Goal: Entertainment & Leisure: Consume media (video, audio)

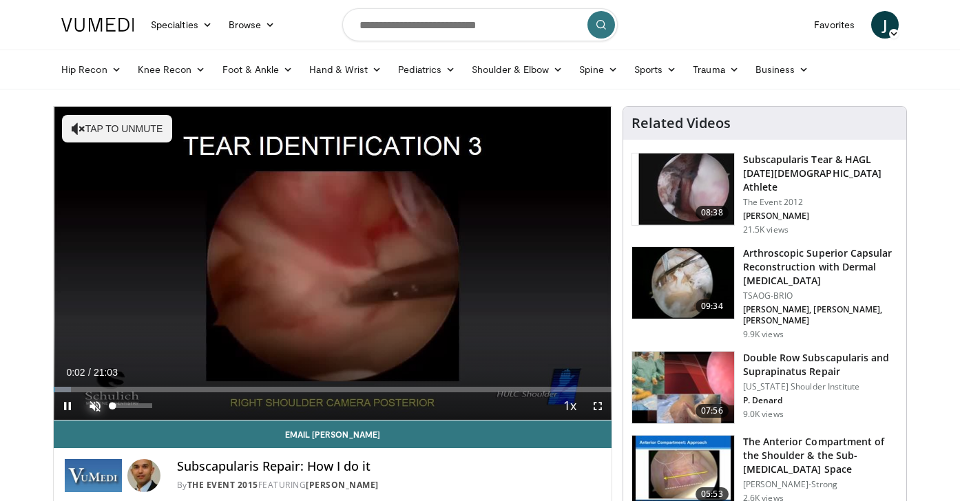
click at [99, 402] on span "Video Player" at bounding box center [95, 407] width 28 height 28
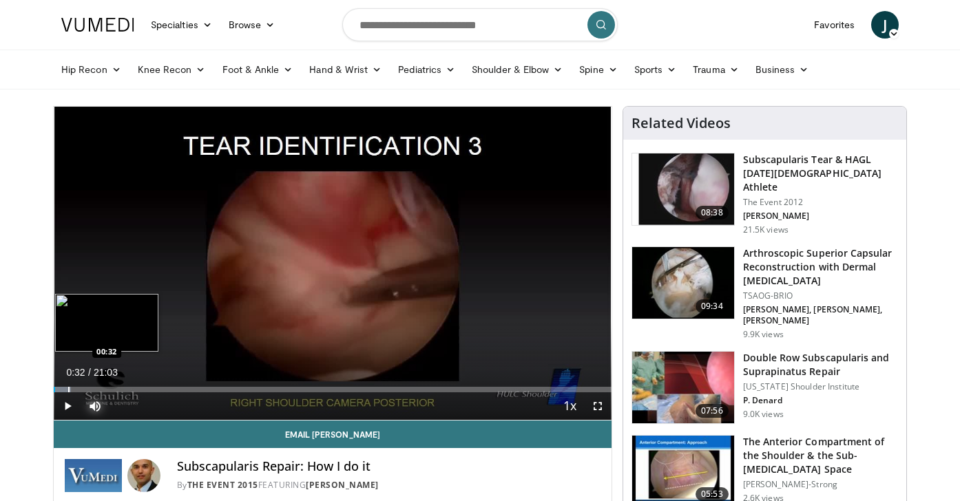
click at [68, 389] on div "Progress Bar" at bounding box center [68, 390] width 1 height 6
click at [92, 391] on div "Progress Bar" at bounding box center [92, 390] width 1 height 6
click at [105, 391] on div "Progress Bar" at bounding box center [105, 390] width 1 height 6
click at [129, 391] on div "Progress Bar" at bounding box center [129, 390] width 1 height 6
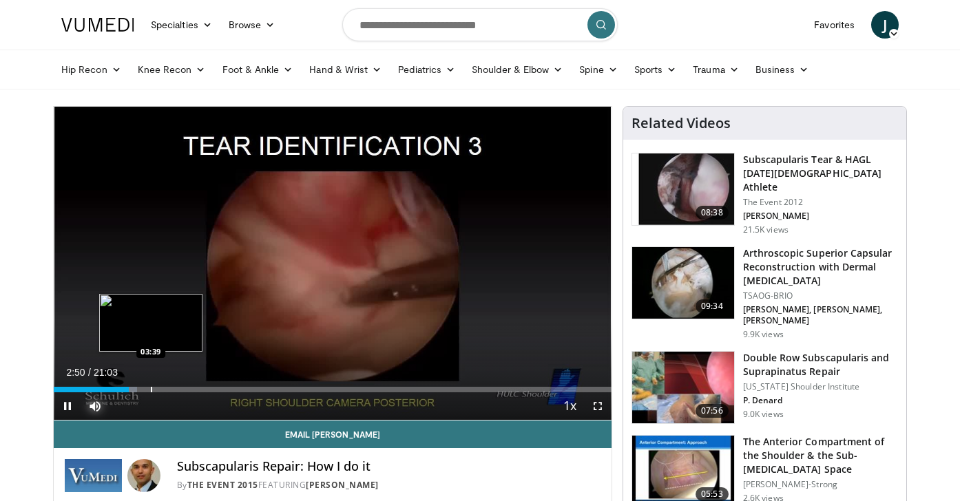
click at [151, 391] on div "Progress Bar" at bounding box center [151, 390] width 1 height 6
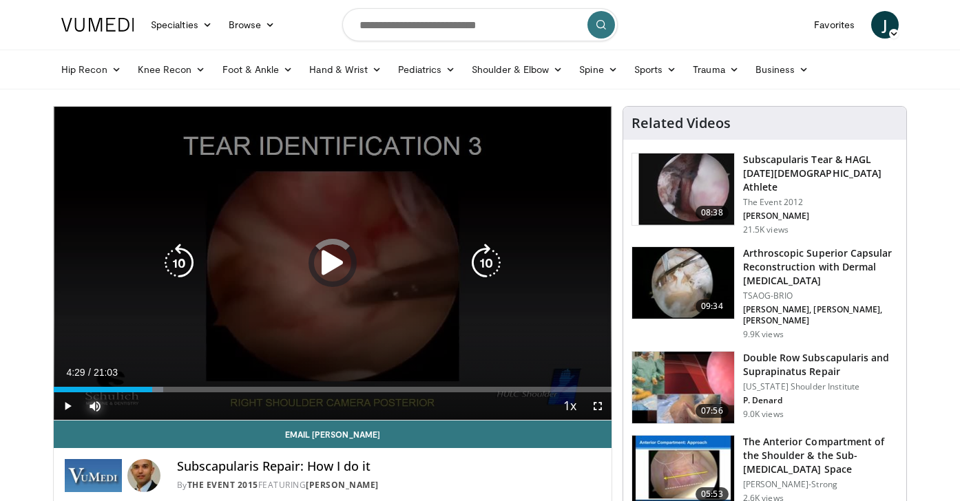
click at [173, 386] on div "Loaded : 19.59% 03:42 04:14" at bounding box center [333, 386] width 558 height 13
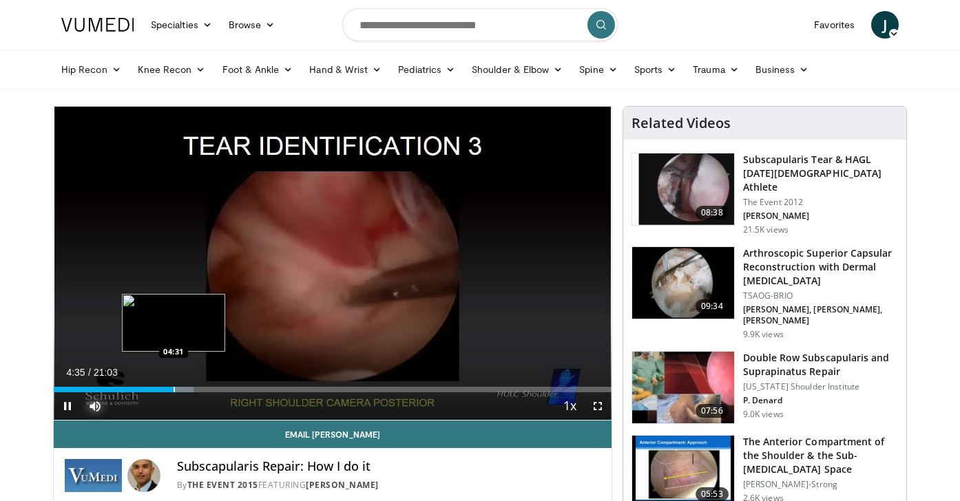
click at [174, 392] on div "Progress Bar" at bounding box center [174, 390] width 1 height 6
click at [187, 390] on div "Loaded : 27.43% 04:42 05:02" at bounding box center [333, 390] width 558 height 6
click at [200, 390] on div "Progress Bar" at bounding box center [200, 390] width 1 height 6
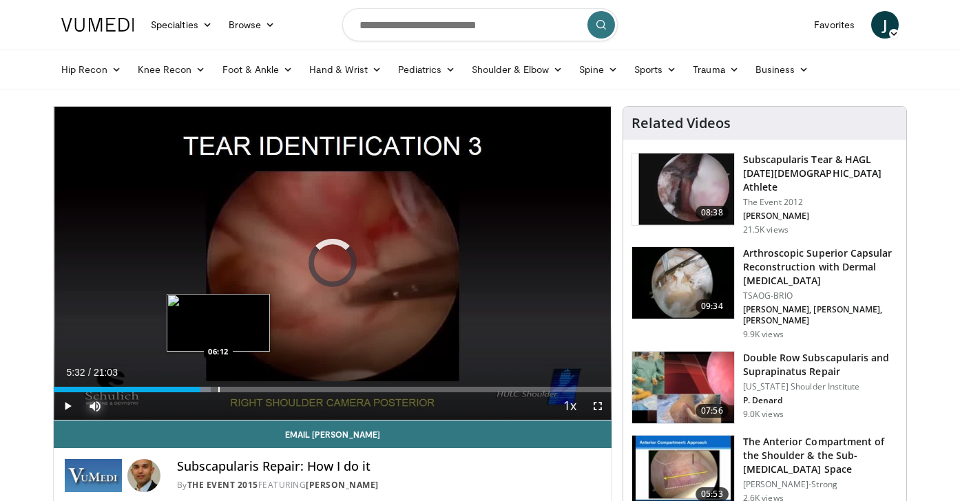
click at [218, 391] on div "Progress Bar" at bounding box center [218, 390] width 1 height 6
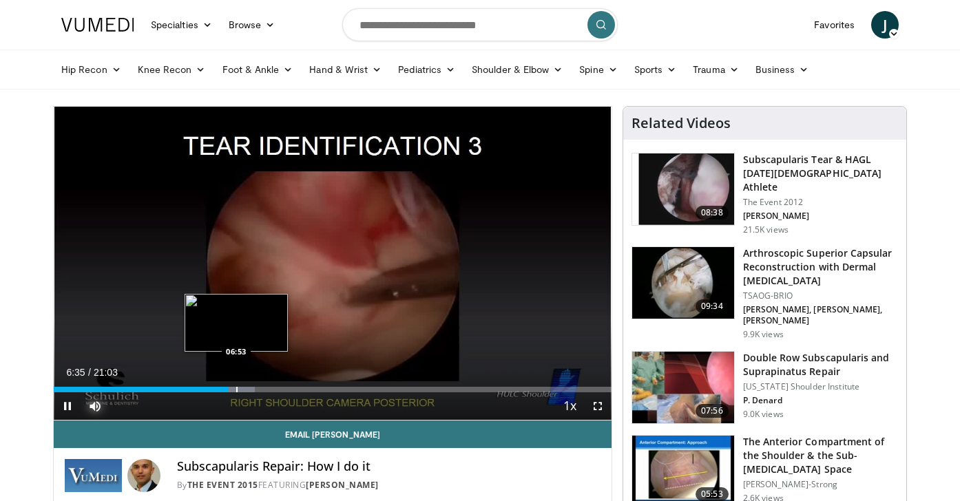
click at [236, 387] on div "Progress Bar" at bounding box center [236, 390] width 1 height 6
click at [247, 388] on div "Progress Bar" at bounding box center [247, 390] width 1 height 6
click at [262, 389] on div "Progress Bar" at bounding box center [262, 390] width 1 height 6
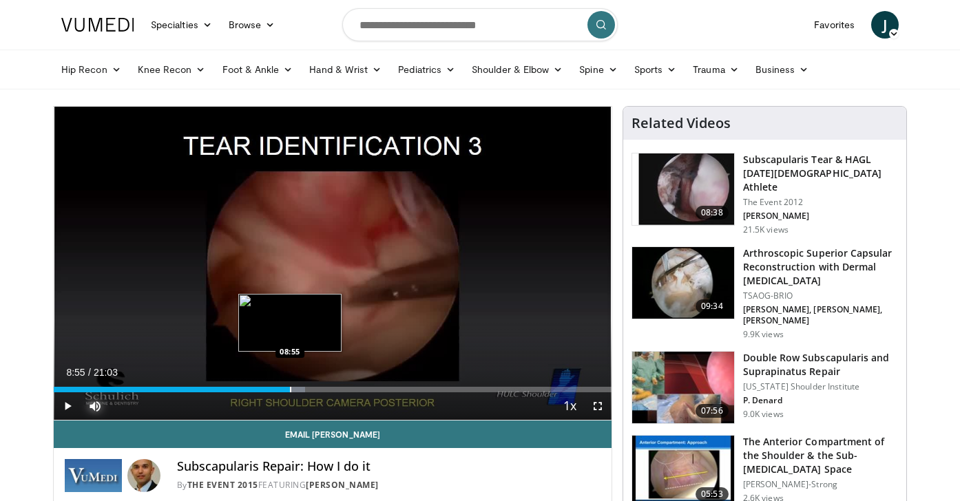
click at [290, 388] on div "Progress Bar" at bounding box center [290, 390] width 1 height 6
click at [289, 389] on div "Progress Bar" at bounding box center [289, 390] width 1 height 6
click at [285, 389] on video-js "**********" at bounding box center [333, 264] width 558 height 314
click at [285, 392] on div "Progress Bar" at bounding box center [285, 390] width 1 height 6
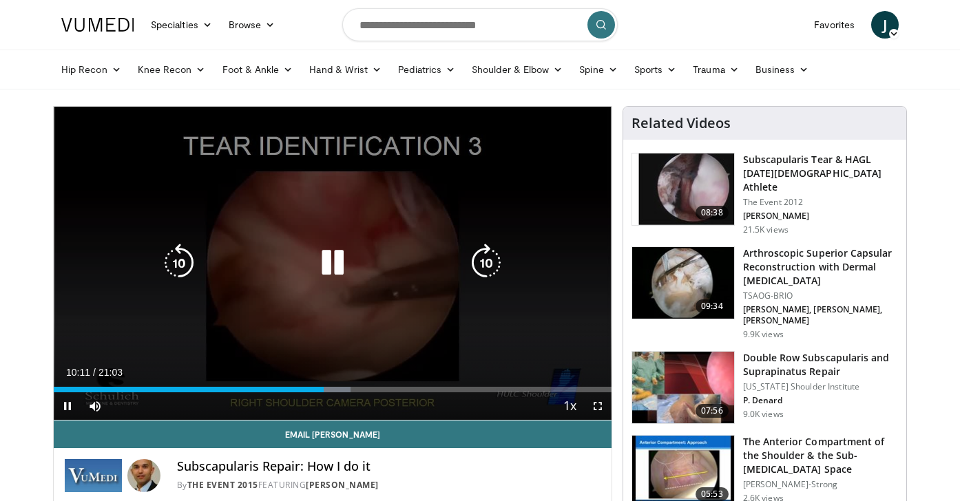
click at [334, 262] on icon "Video Player" at bounding box center [332, 263] width 39 height 39
click at [168, 278] on icon "Video Player" at bounding box center [179, 263] width 39 height 39
click at [487, 259] on icon "Video Player" at bounding box center [486, 263] width 39 height 39
click at [331, 262] on icon "Video Player" at bounding box center [332, 263] width 39 height 39
click at [324, 264] on icon "Video Player" at bounding box center [332, 263] width 39 height 39
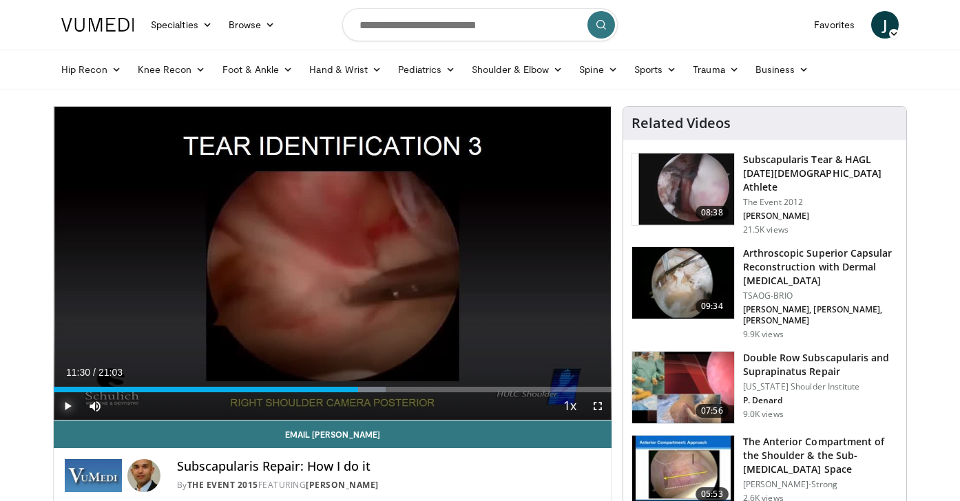
click at [68, 410] on span "Video Player" at bounding box center [68, 407] width 28 height 28
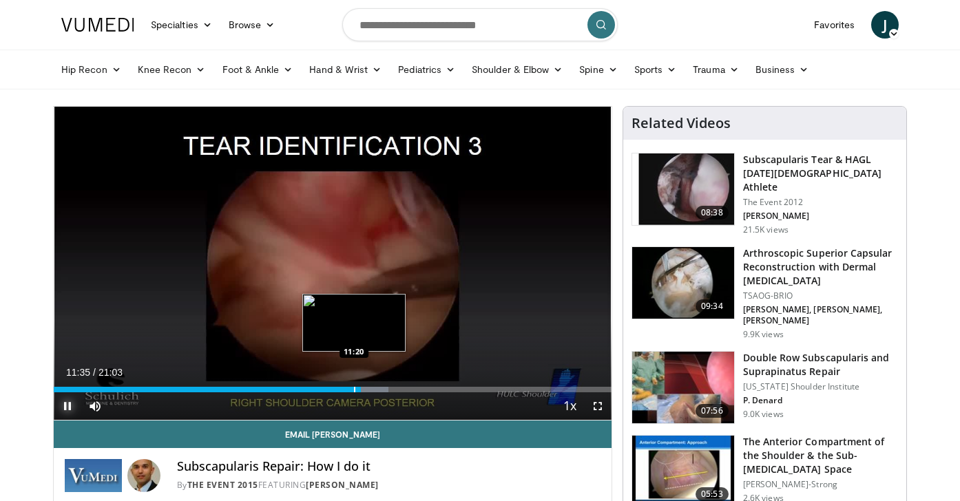
click at [353, 386] on div "Loaded : 60.06% 11:35 11:20" at bounding box center [333, 386] width 558 height 13
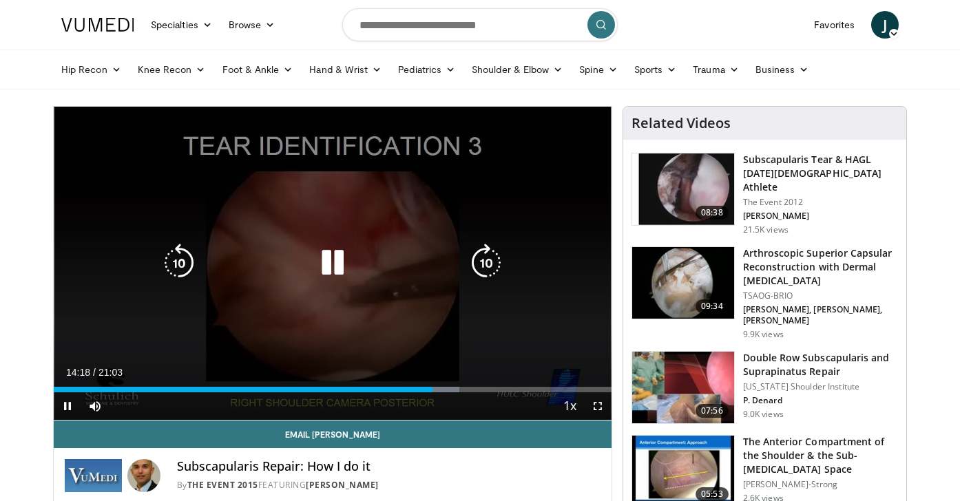
click at [332, 277] on icon "Video Player" at bounding box center [332, 263] width 39 height 39
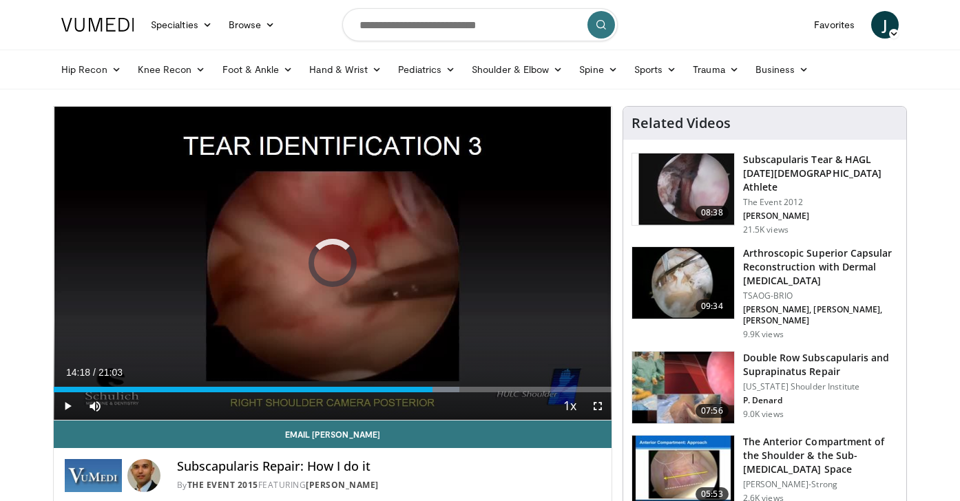
click at [325, 390] on div "Progress Bar" at bounding box center [325, 390] width 1 height 6
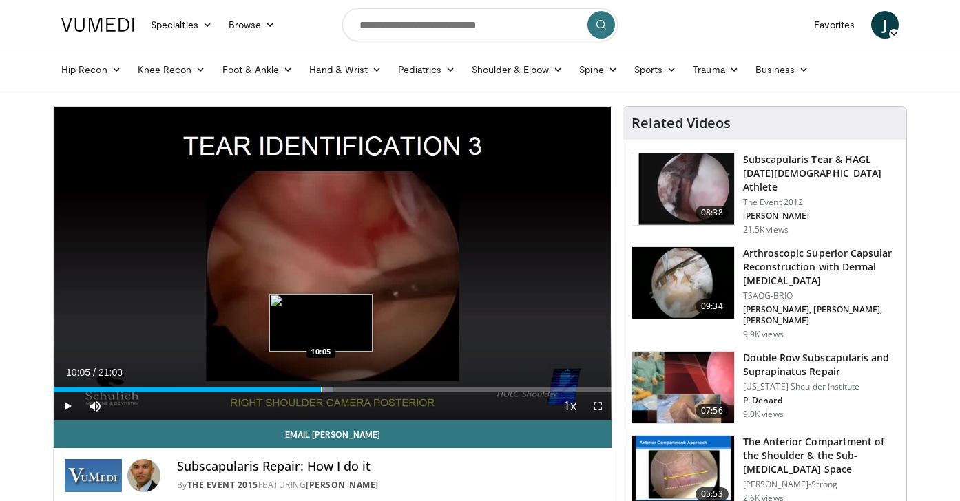
click at [321, 390] on div "Progress Bar" at bounding box center [321, 390] width 1 height 6
click at [316, 387] on div "Progress Bar" at bounding box center [316, 390] width 1 height 6
click at [320, 388] on div "Progress Bar" at bounding box center [320, 390] width 1 height 6
click at [322, 389] on div "Progress Bar" at bounding box center [322, 390] width 1 height 6
click at [336, 390] on div "Progress Bar" at bounding box center [336, 390] width 1 height 6
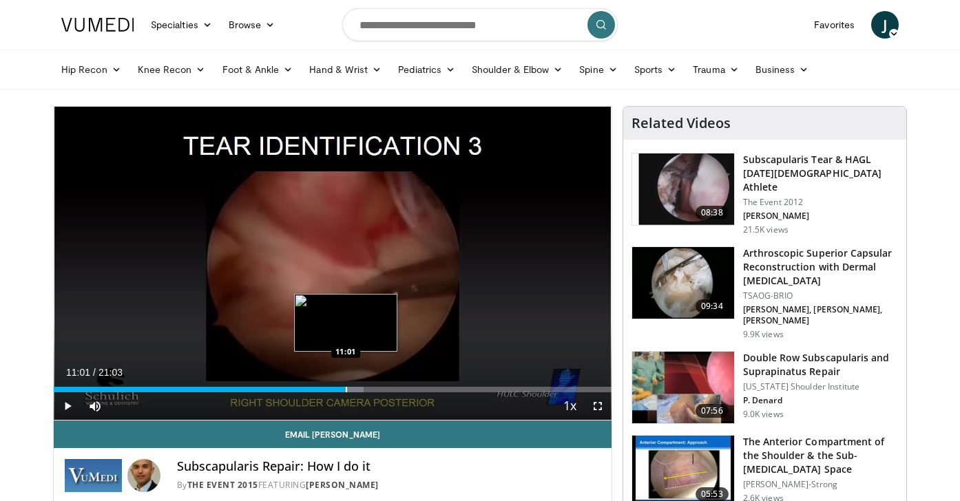
click at [346, 390] on div "Progress Bar" at bounding box center [346, 390] width 1 height 6
click at [351, 390] on div "Progress Bar" at bounding box center [349, 390] width 1 height 6
click at [358, 391] on div "Progress Bar" at bounding box center [358, 390] width 1 height 6
click at [364, 391] on div "Progress Bar" at bounding box center [363, 390] width 1 height 6
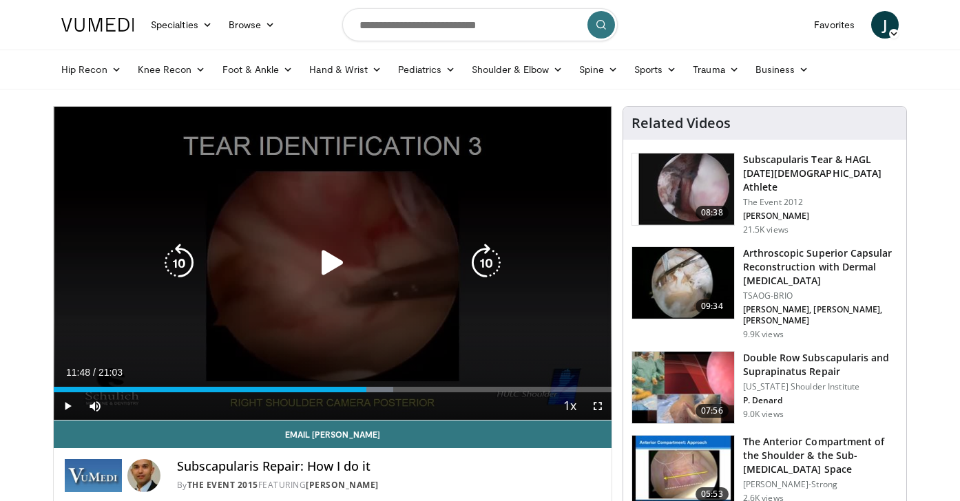
click at [366, 312] on div "10 seconds Tap to unmute" at bounding box center [333, 263] width 558 height 313
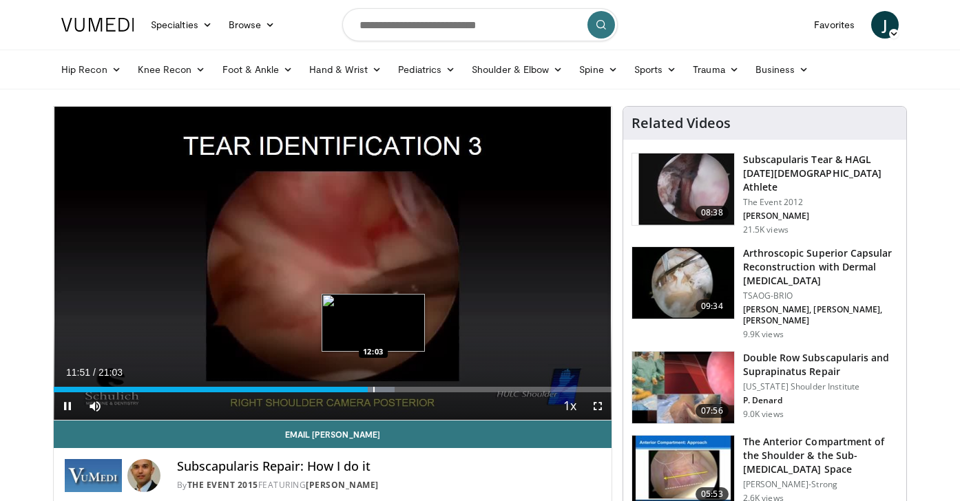
click at [373, 387] on div "Progress Bar" at bounding box center [373, 390] width 1 height 6
click at [384, 390] on div "Progress Bar" at bounding box center [384, 390] width 1 height 6
click at [378, 389] on div "Progress Bar" at bounding box center [378, 390] width 1 height 6
click at [373, 389] on div "Progress Bar" at bounding box center [373, 390] width 1 height 6
click at [359, 389] on div "Progress Bar" at bounding box center [359, 390] width 1 height 6
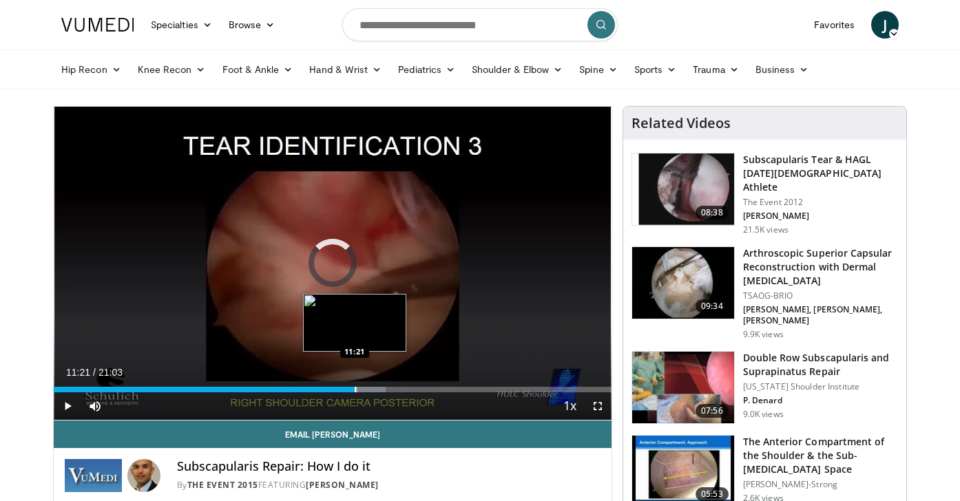
click at [355, 390] on div "Progress Bar" at bounding box center [355, 390] width 1 height 6
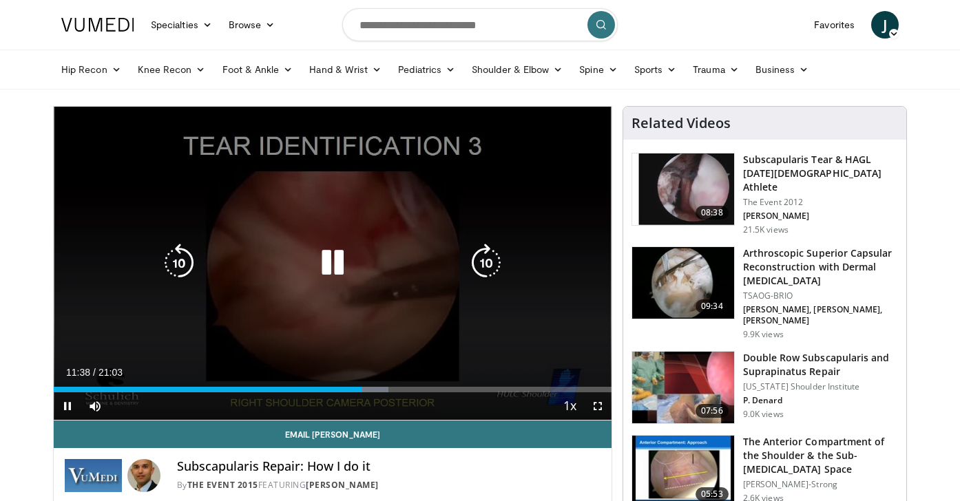
click at [335, 262] on icon "Video Player" at bounding box center [332, 263] width 39 height 39
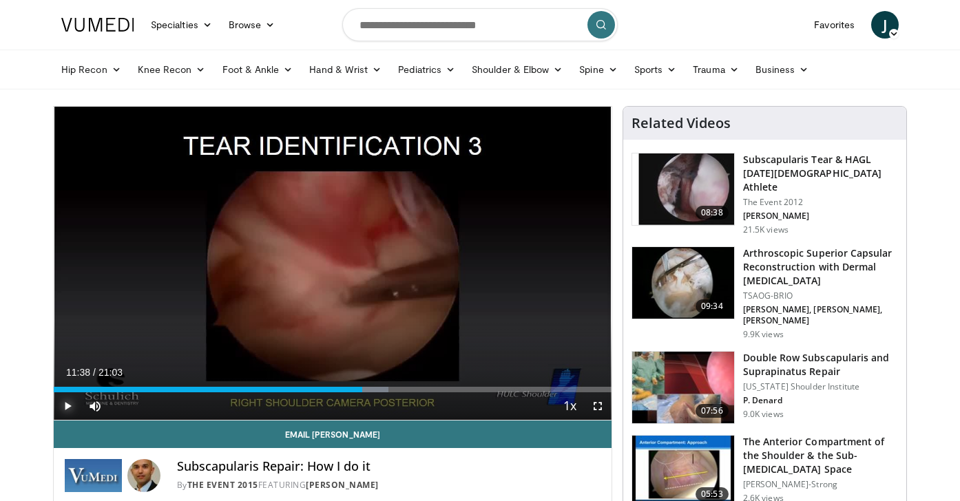
click at [71, 404] on span "Video Player" at bounding box center [68, 407] width 28 height 28
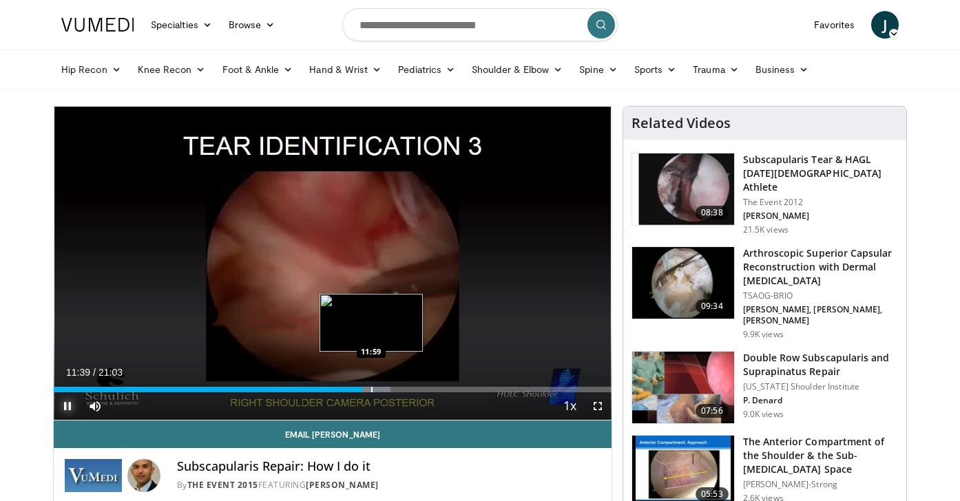
click at [371, 385] on div "Loaded : 60.34% 11:39 11:59" at bounding box center [333, 386] width 558 height 13
click at [390, 387] on div "Progress Bar" at bounding box center [390, 390] width 1 height 6
click at [407, 386] on div "Loaded : 65.04% 12:41 13:20" at bounding box center [333, 386] width 558 height 13
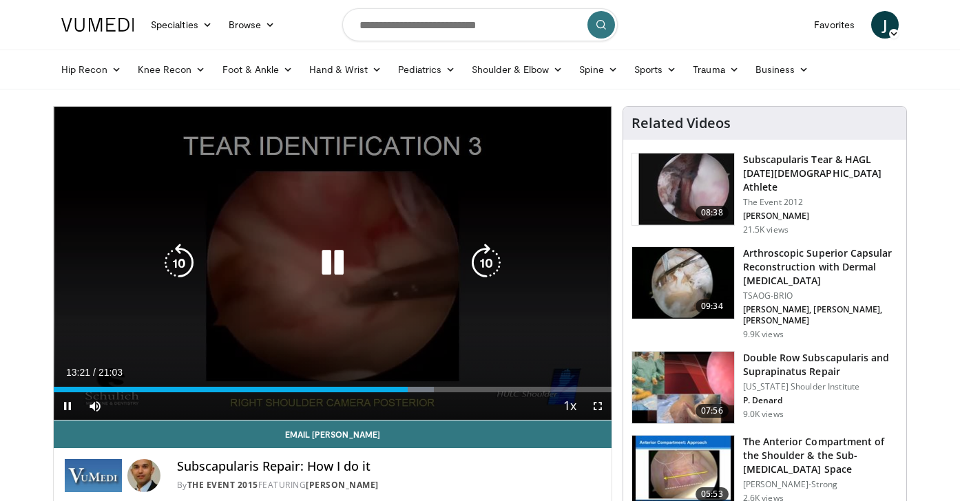
click at [331, 269] on icon "Video Player" at bounding box center [332, 263] width 39 height 39
